Goal: Use online tool/utility: Utilize a website feature to perform a specific function

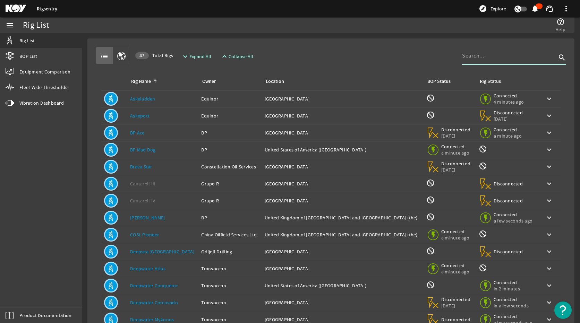
click at [473, 57] on input at bounding box center [509, 56] width 94 height 8
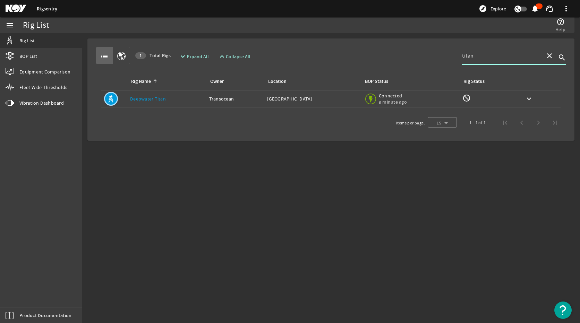
type input "titan"
click at [153, 96] on link "Deepwater Titan" at bounding box center [148, 99] width 36 height 6
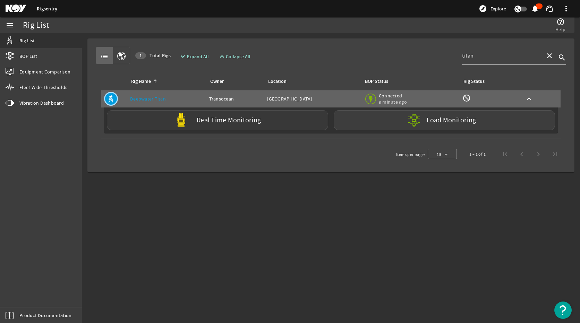
click at [222, 120] on label "Real Time Monitoring" at bounding box center [229, 120] width 64 height 7
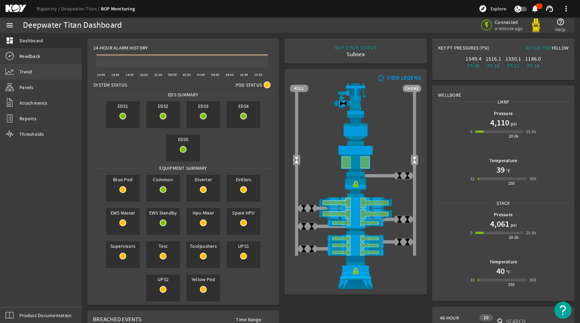
click at [27, 71] on span "Trend" at bounding box center [25, 71] width 12 height 7
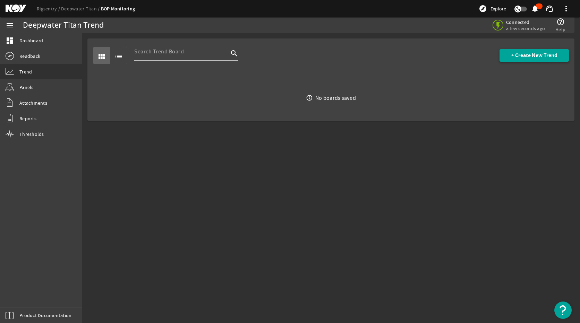
click at [529, 56] on span "+ Create New Trend" at bounding box center [534, 55] width 46 height 7
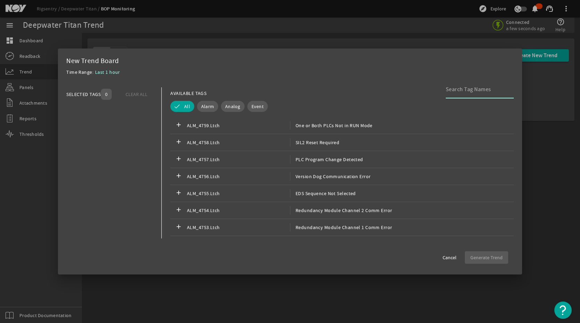
click at [472, 89] on input at bounding box center [476, 89] width 62 height 8
type input "sim kill"
click at [227, 107] on span "Analog" at bounding box center [232, 106] width 15 height 7
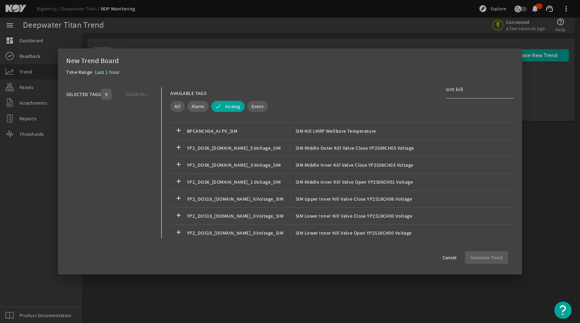
scroll to position [451, 0]
click at [341, 124] on div "add BPCANCH04_AI.PV_SIM SIM Kill LMRP Wellbore Temperature" at bounding box center [341, 131] width 343 height 17
click at [486, 253] on span "button" at bounding box center [486, 257] width 43 height 17
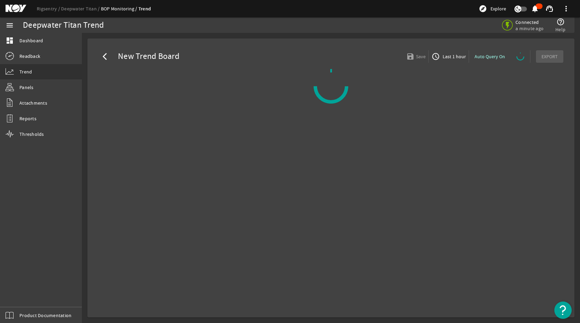
select select "ALL"
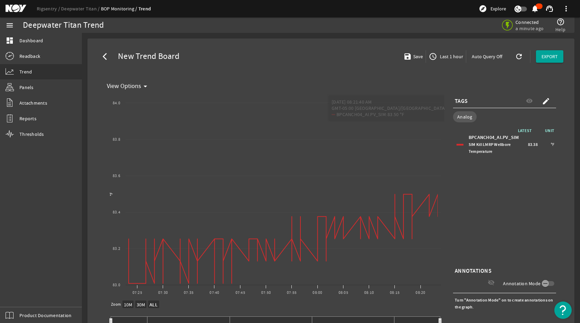
click at [527, 189] on div "LATEST UNIT BPCANCH04_AI.PV_SIM SIM Kill LMRP Wellbore Temperature 83.38 °F" at bounding box center [504, 196] width 103 height 139
click at [440, 55] on span "Last 1 hour" at bounding box center [450, 56] width 25 height 7
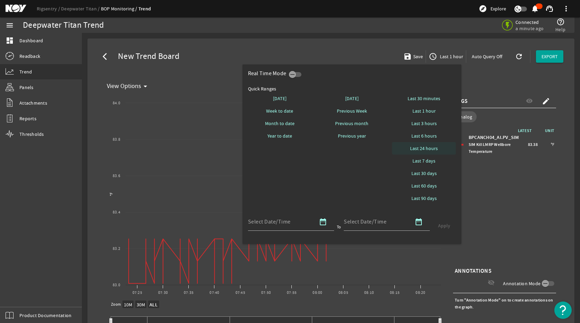
click at [427, 148] on span "Last 24 hours" at bounding box center [424, 148] width 28 height 7
select select "10M"
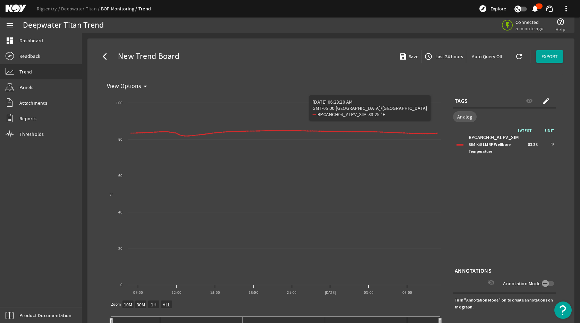
click at [503, 194] on div "LATEST UNIT BPCANCH04_AI.PV_SIM SIM Kill LMRP Wellbore Temperature 83.38 °F" at bounding box center [504, 196] width 103 height 139
click at [448, 61] on span "button" at bounding box center [443, 56] width 44 height 17
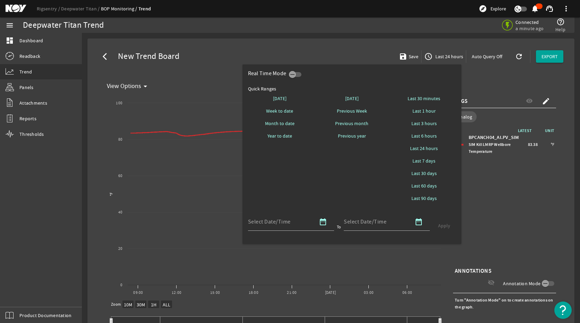
click at [497, 185] on div at bounding box center [290, 161] width 580 height 323
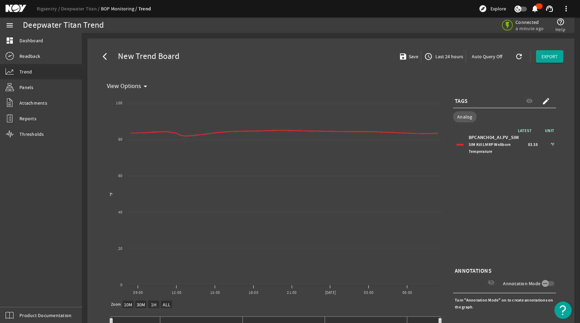
click at [546, 102] on span at bounding box center [545, 101] width 17 height 17
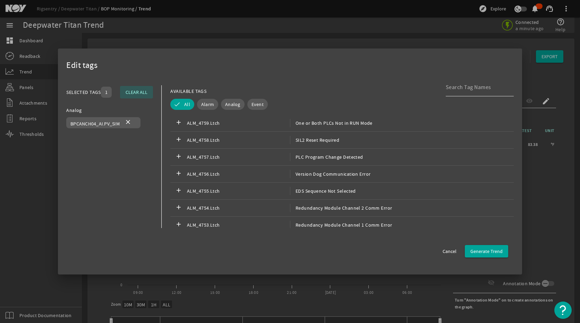
click at [450, 90] on input at bounding box center [476, 87] width 62 height 8
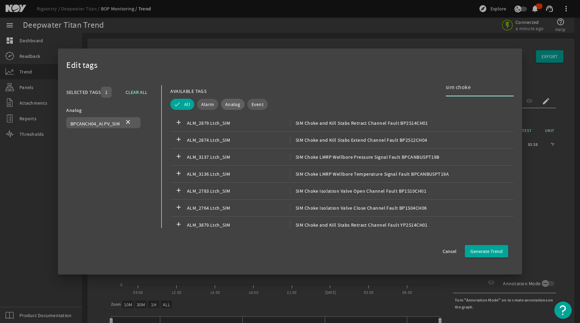
type input "sim choke"
click at [229, 105] on span "Analog" at bounding box center [232, 104] width 15 height 7
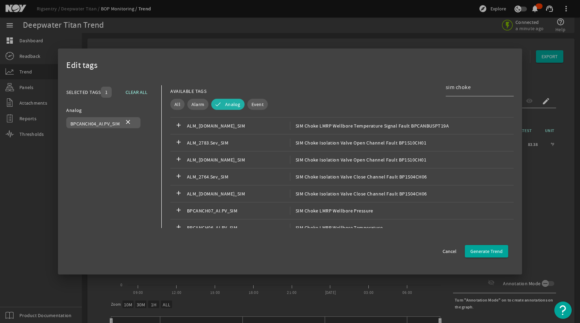
scroll to position [347, 0]
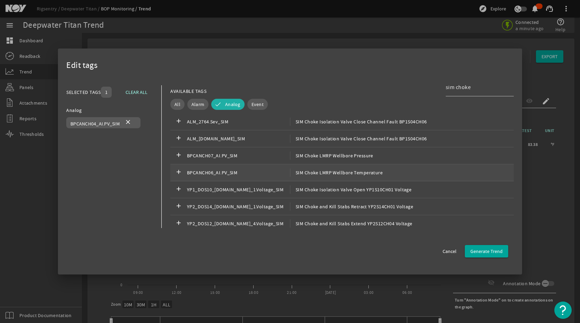
click at [332, 174] on span "SIM Choke LMRP Wellbore Temperature" at bounding box center [336, 172] width 93 height 8
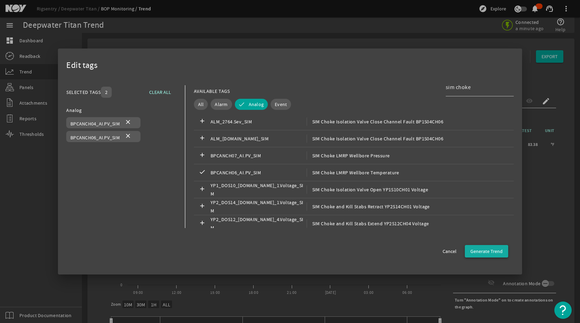
click at [488, 254] on span "Generate Trend" at bounding box center [486, 251] width 32 height 7
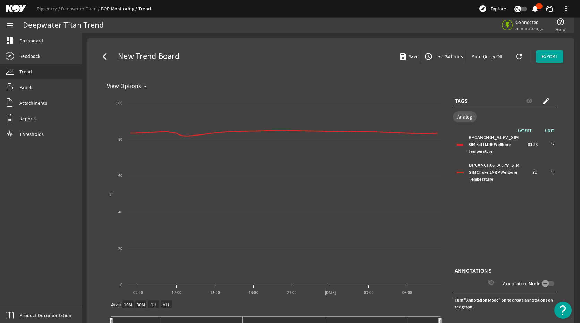
click at [482, 173] on span "SIM Choke LMRP Wellbore Temperature" at bounding box center [493, 176] width 48 height 12
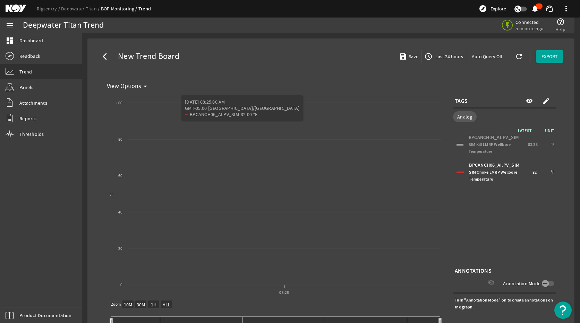
click at [471, 147] on span "SIM Kill LMRP Wellbore Temperature" at bounding box center [489, 148] width 42 height 12
